Goal: Information Seeking & Learning: Learn about a topic

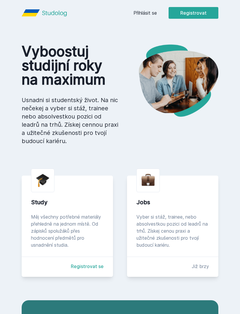
click at [149, 11] on link "Přihlásit se" at bounding box center [144, 12] width 23 height 7
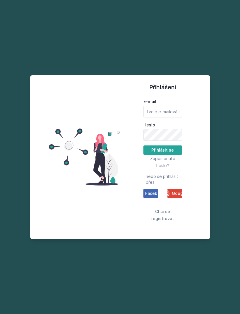
click at [176, 196] on span "Google" at bounding box center [179, 193] width 15 height 6
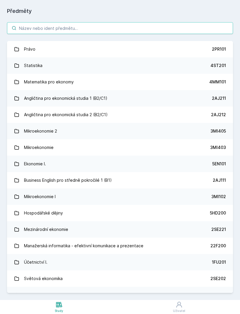
click at [210, 30] on input "search" at bounding box center [120, 28] width 226 height 12
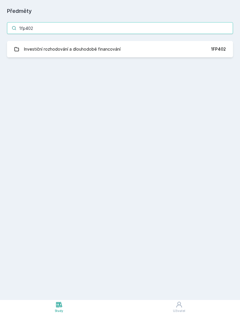
type input "1fp402"
click at [175, 43] on link "Investiční rozhodování a dlouhodobé financování 1FP402" at bounding box center [120, 49] width 226 height 16
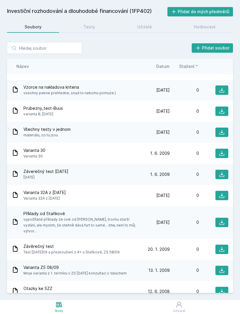
scroll to position [1116, 0]
